Goal: Information Seeking & Learning: Learn about a topic

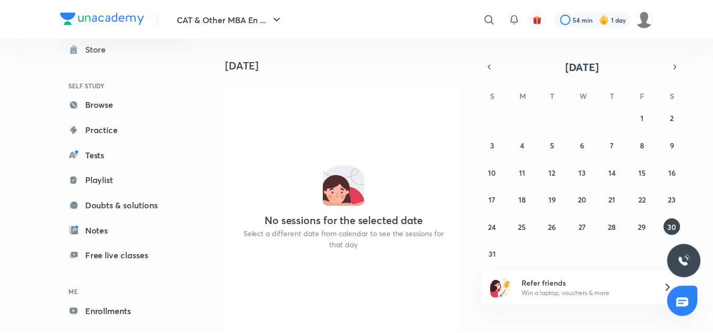
scroll to position [90, 0]
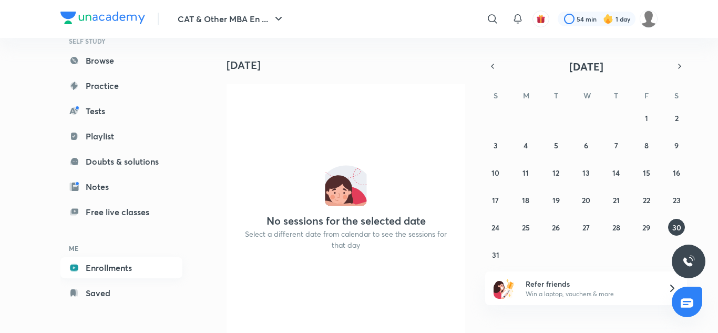
click at [110, 268] on link "Enrollments" at bounding box center [121, 267] width 122 height 21
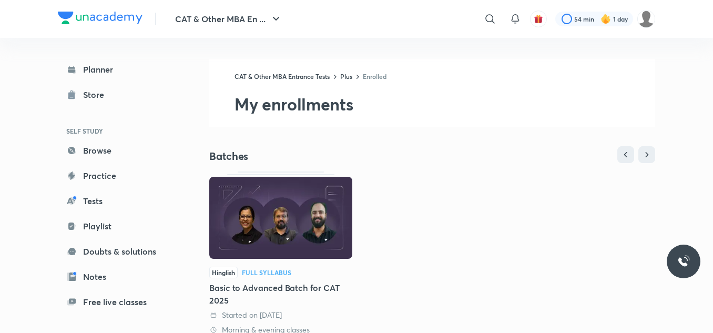
click at [291, 222] on img at bounding box center [280, 218] width 143 height 82
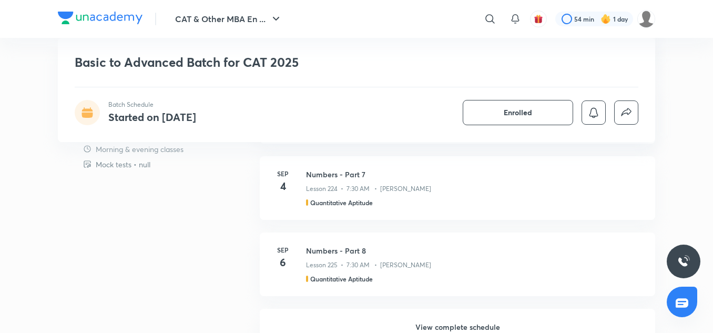
scroll to position [1156, 0]
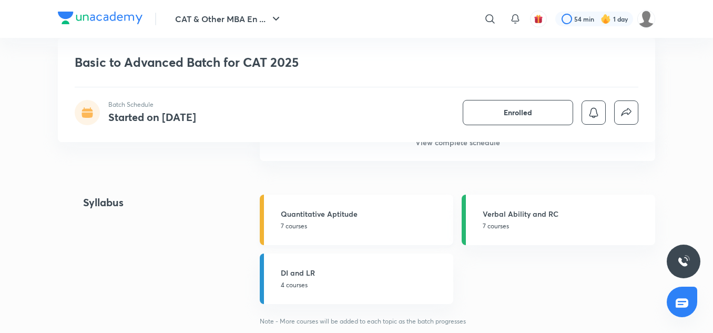
click at [354, 223] on p "7 courses" at bounding box center [364, 225] width 166 height 9
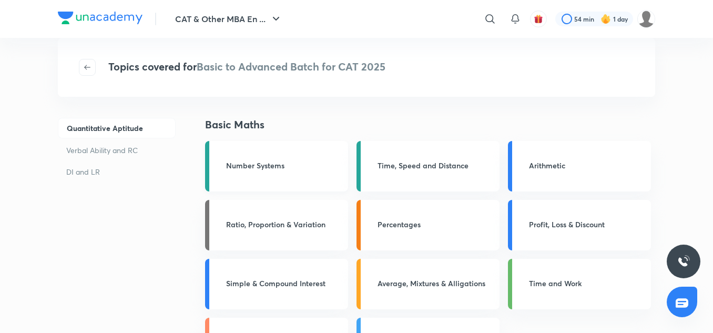
click at [263, 177] on link "Number Systems" at bounding box center [276, 166] width 143 height 50
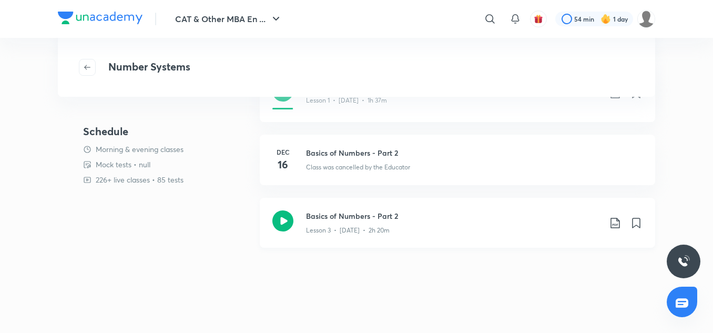
scroll to position [158, 0]
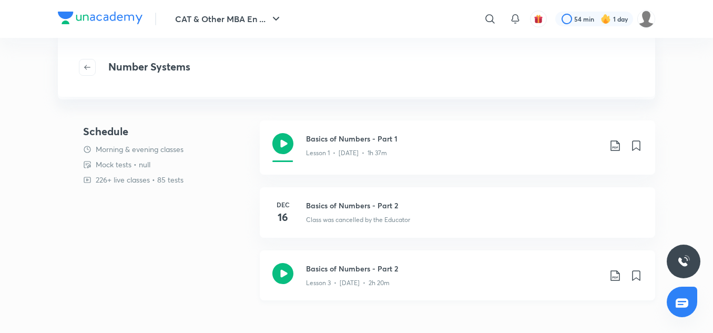
click at [289, 270] on icon at bounding box center [282, 273] width 21 height 21
